Goal: Use online tool/utility

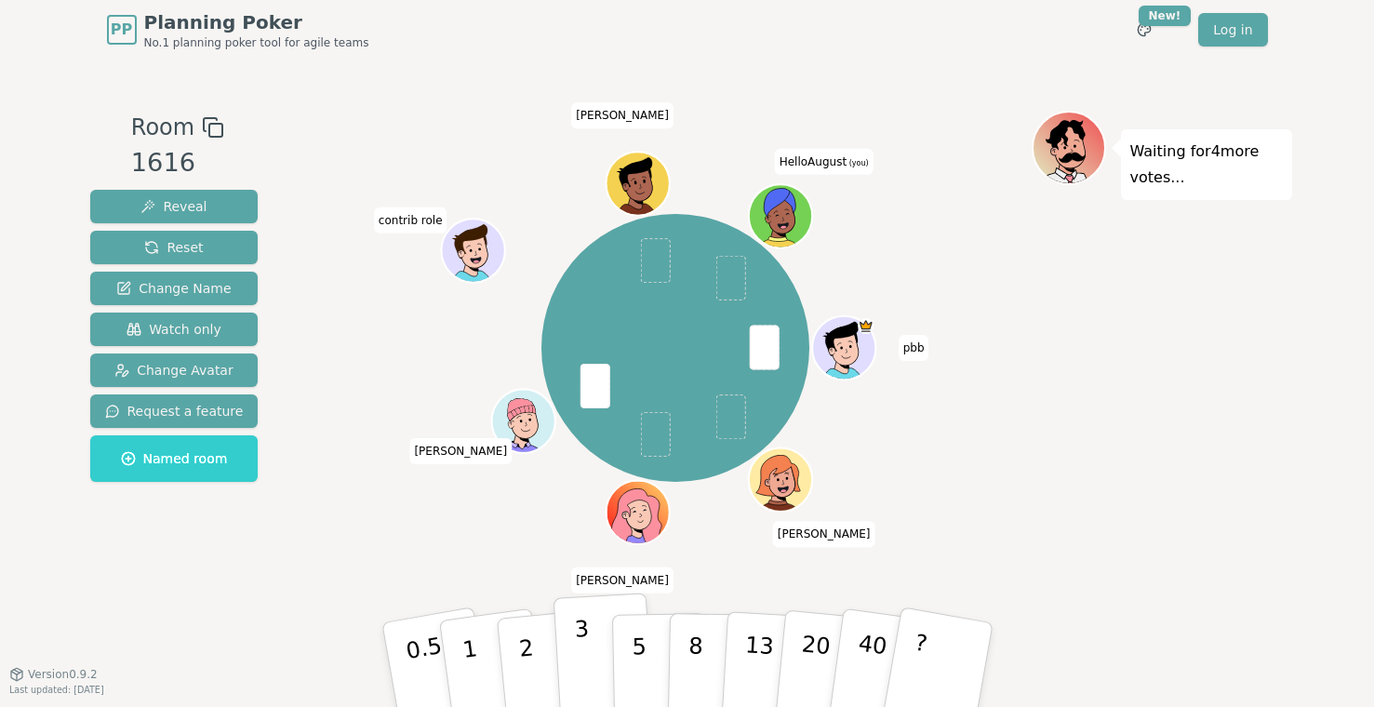
click at [569, 661] on button "3" at bounding box center [603, 665] width 101 height 145
click at [522, 663] on p "2" at bounding box center [527, 667] width 24 height 101
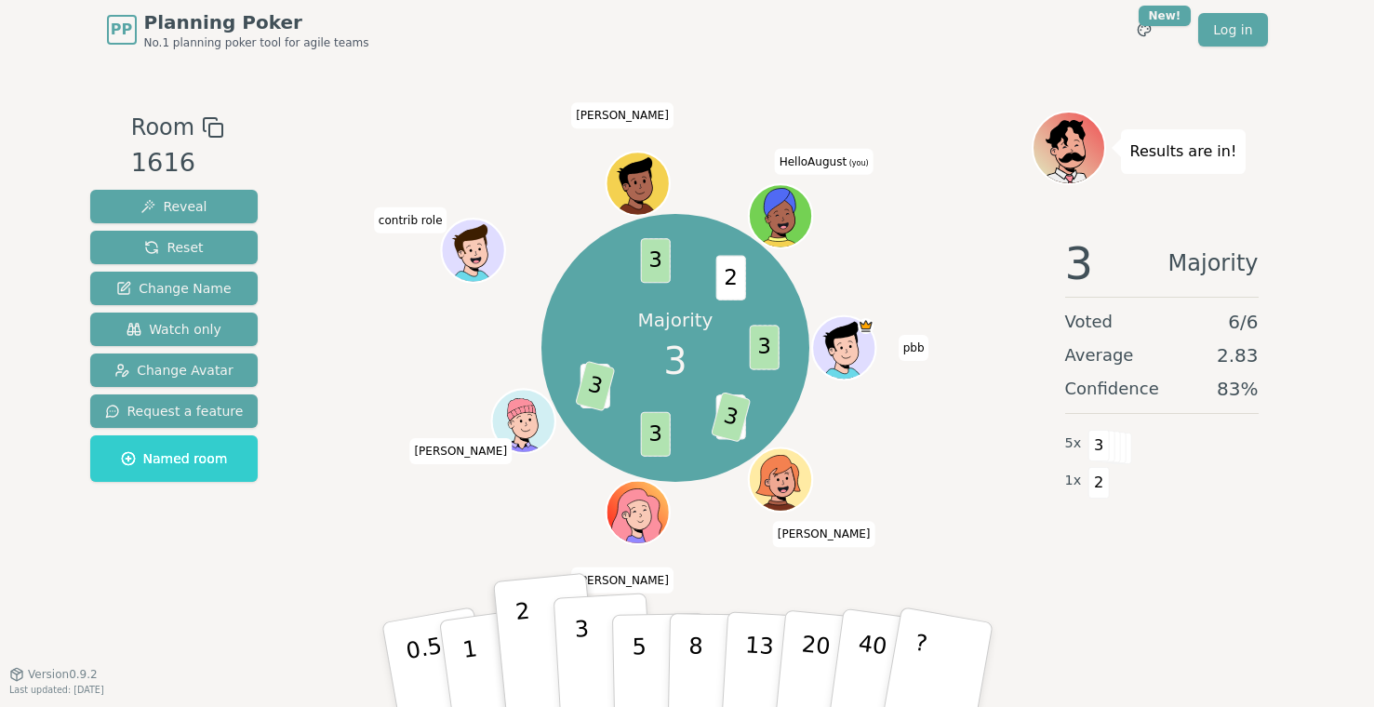
click at [581, 652] on p "3" at bounding box center [583, 666] width 20 height 101
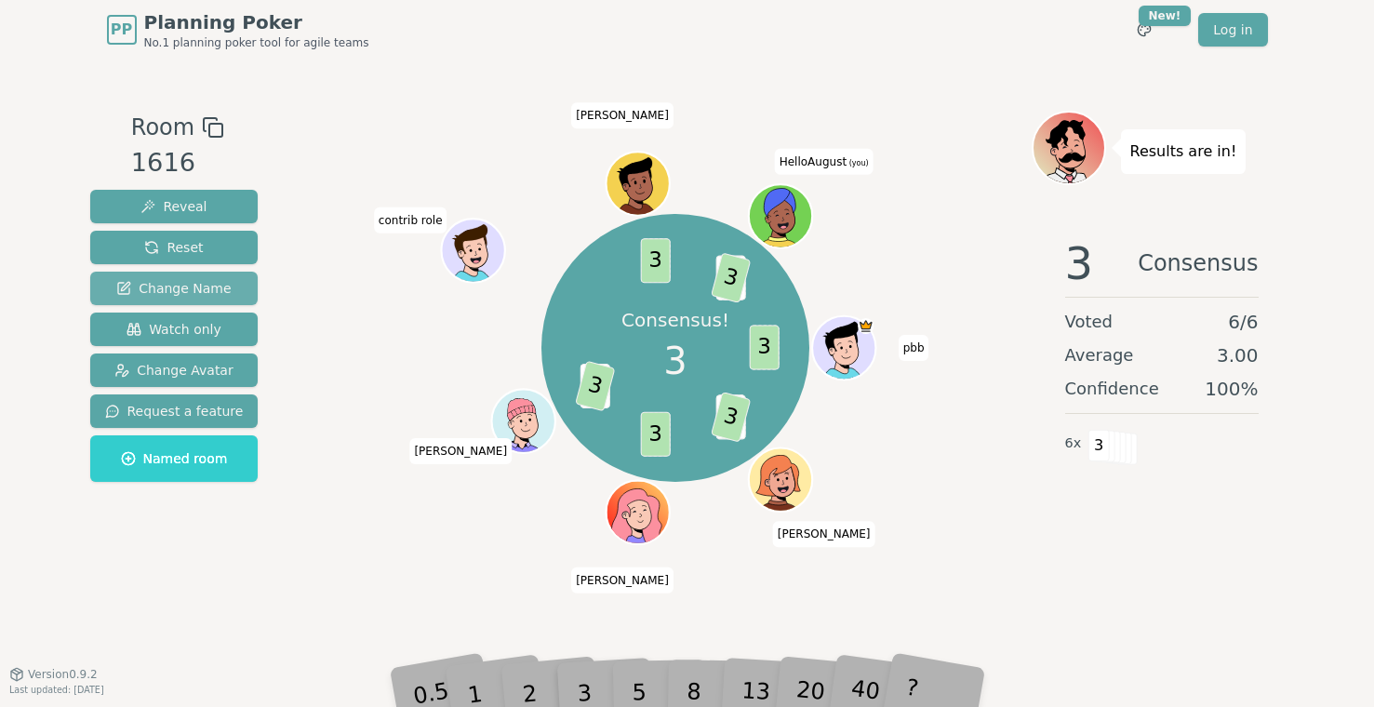
click at [216, 281] on span "Change Name" at bounding box center [173, 288] width 114 height 19
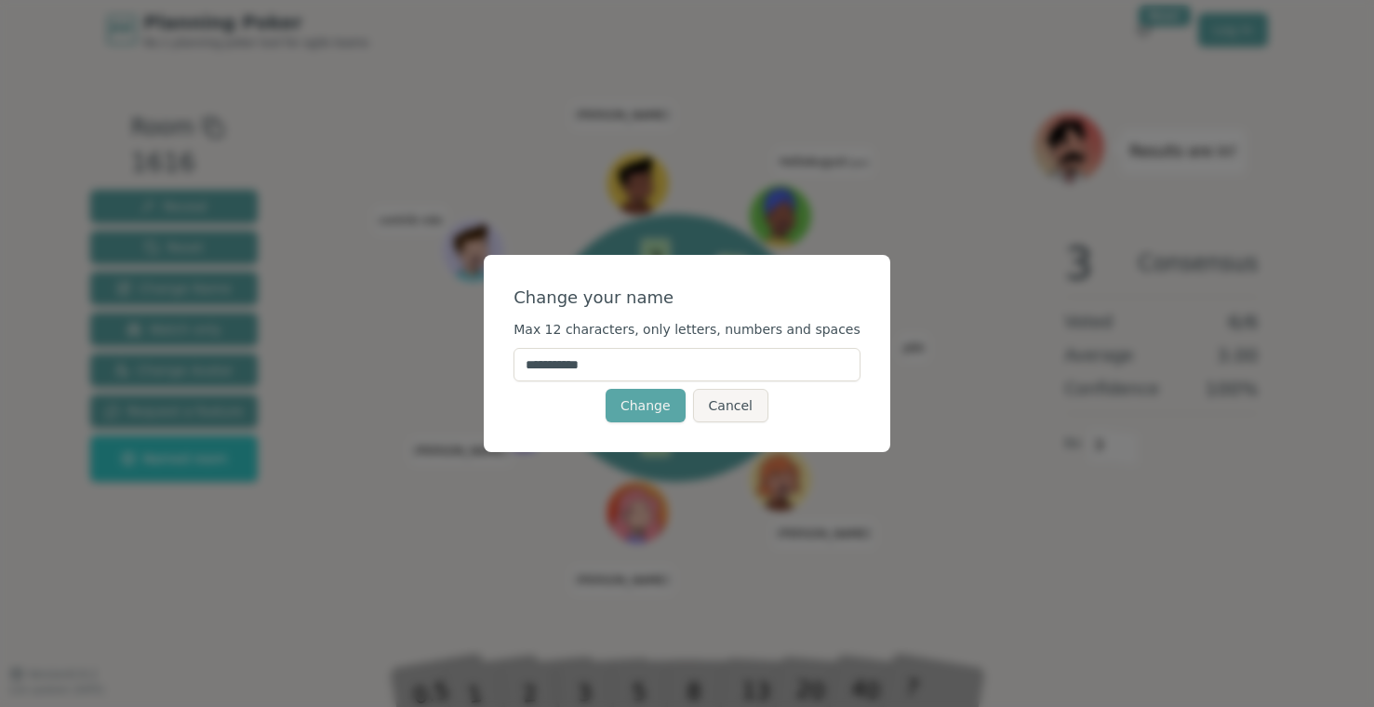
drag, startPoint x: 617, startPoint y: 367, endPoint x: 572, endPoint y: 367, distance: 44.6
click at [572, 367] on input "**********" at bounding box center [686, 364] width 347 height 33
type input "**********"
click at [655, 401] on button "Change" at bounding box center [646, 405] width 80 height 33
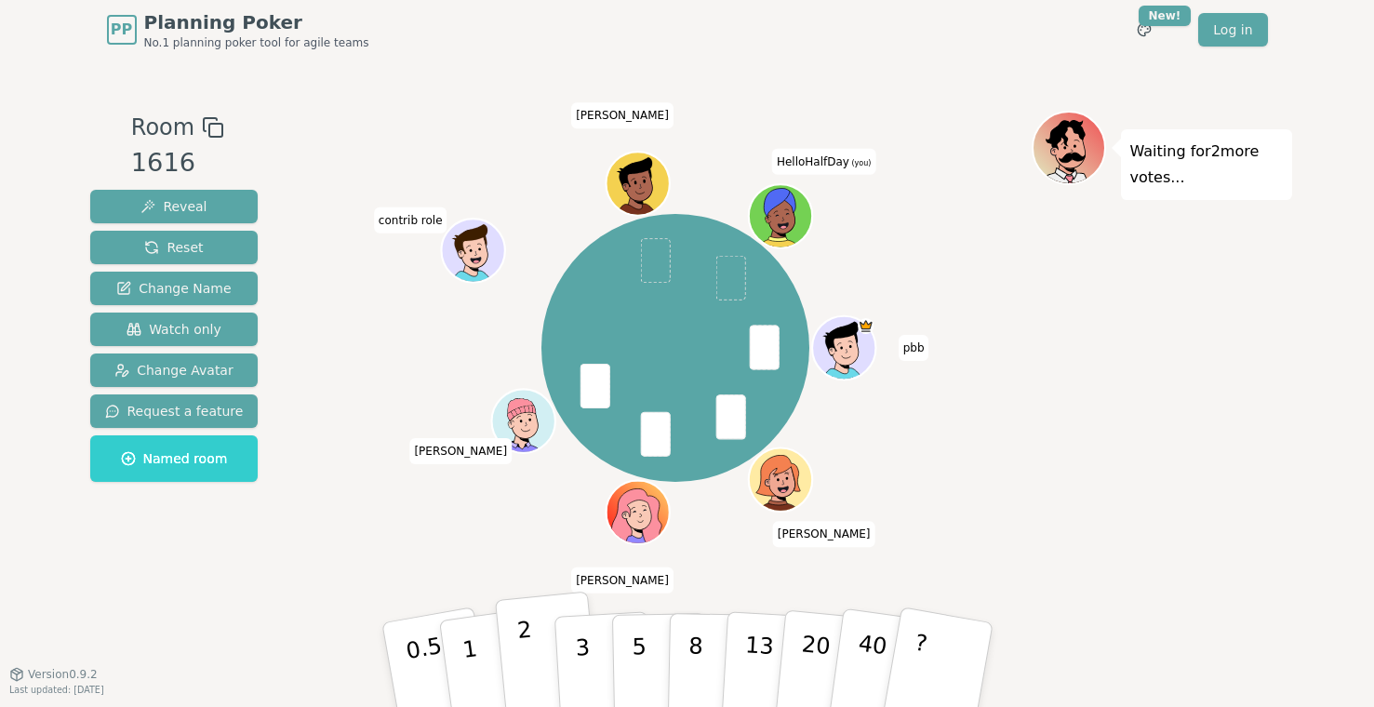
click at [540, 645] on button "2" at bounding box center [547, 666] width 106 height 148
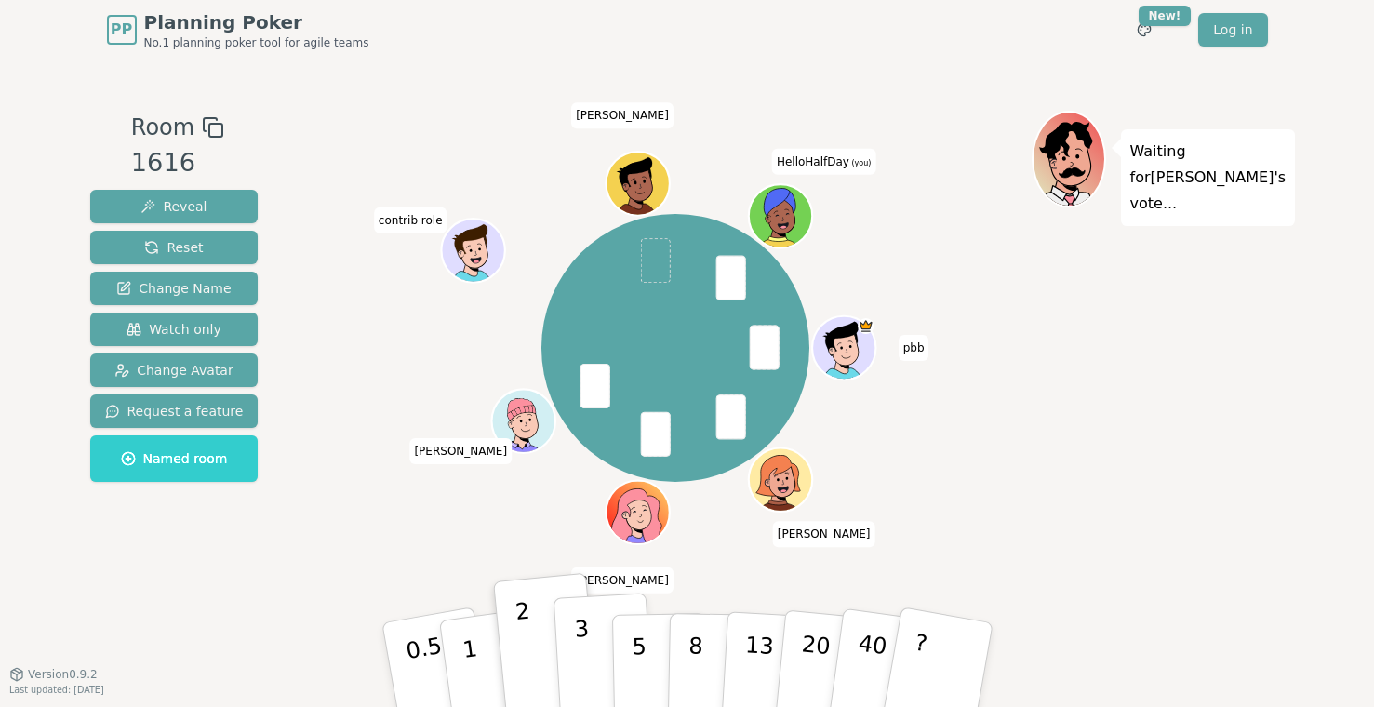
click at [566, 662] on button "3" at bounding box center [603, 665] width 101 height 145
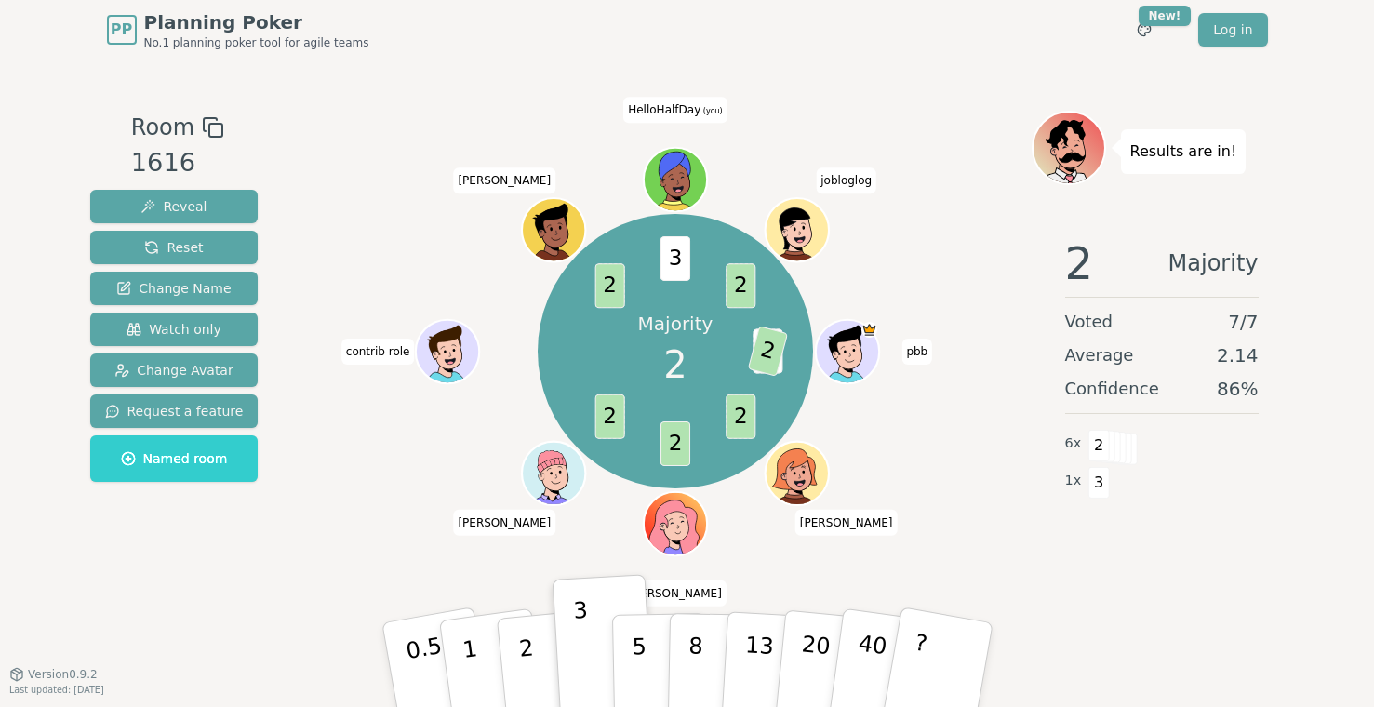
click at [866, 120] on div at bounding box center [676, 127] width 712 height 33
